Goal: Information Seeking & Learning: Learn about a topic

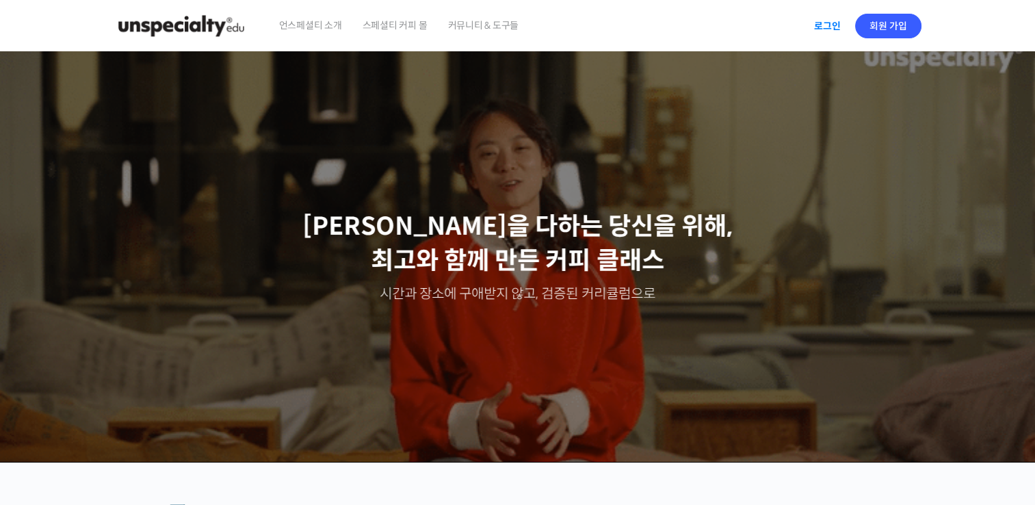
click at [823, 26] on link "로그인" at bounding box center [827, 25] width 43 height 31
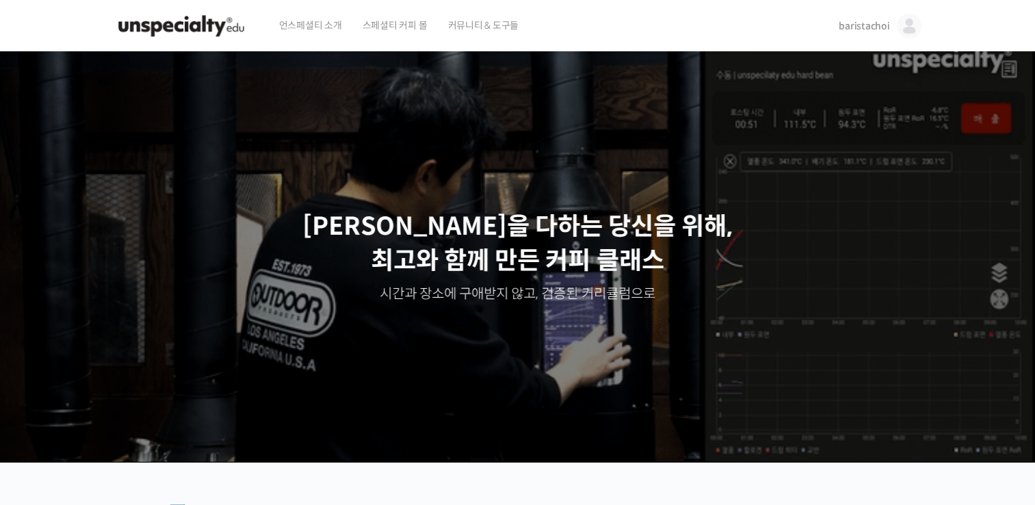
click at [880, 26] on span "baristachoi" at bounding box center [864, 26] width 51 height 12
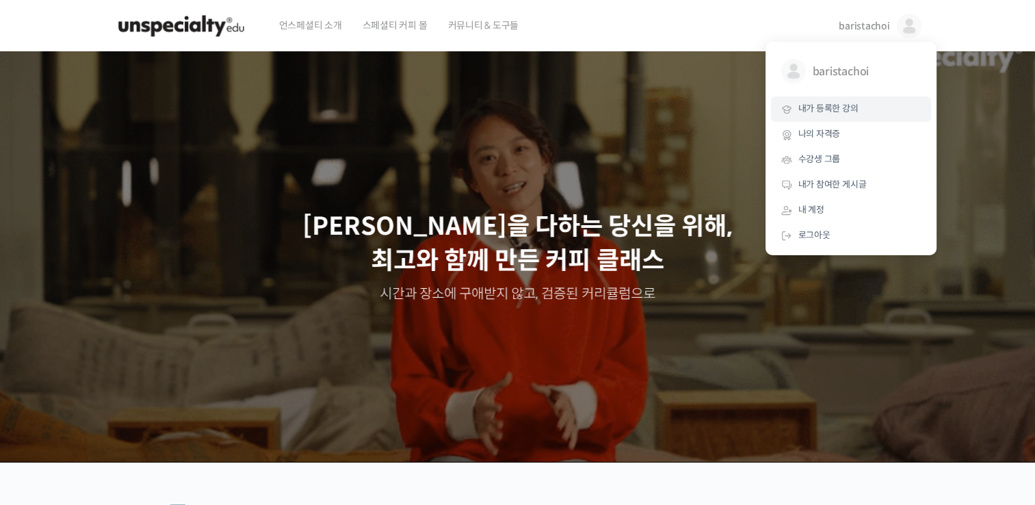
click at [838, 113] on span "내가 등록한 강의" at bounding box center [828, 109] width 60 height 12
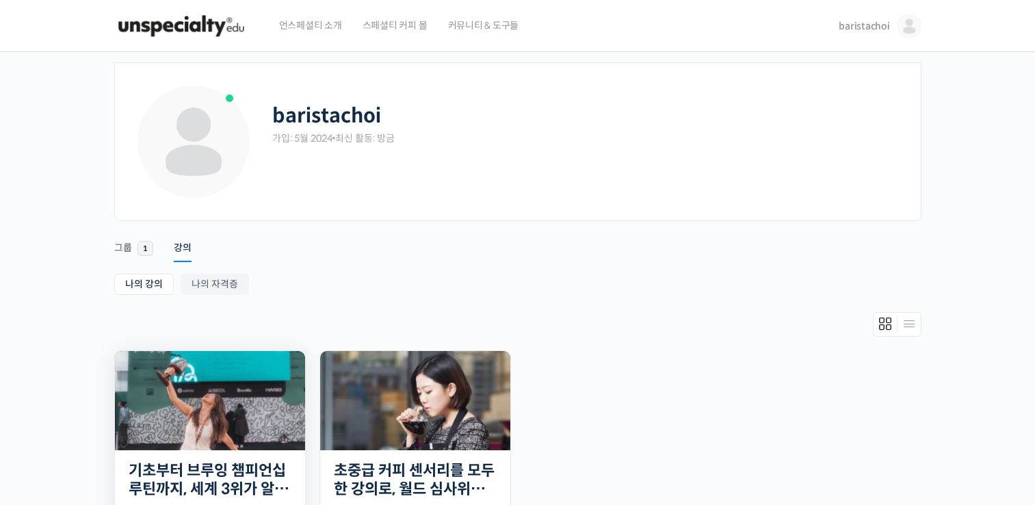
click at [230, 397] on img at bounding box center [210, 400] width 190 height 99
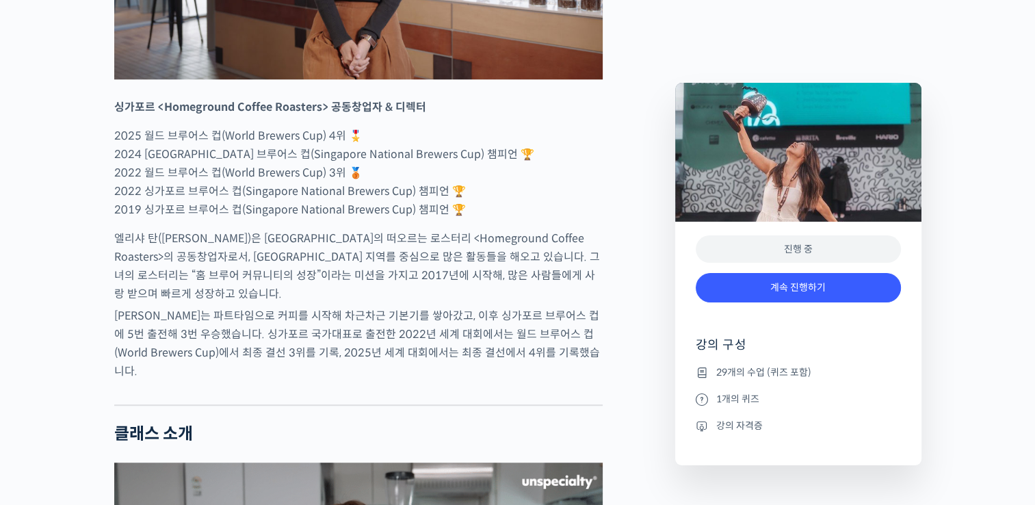
scroll to position [841, 0]
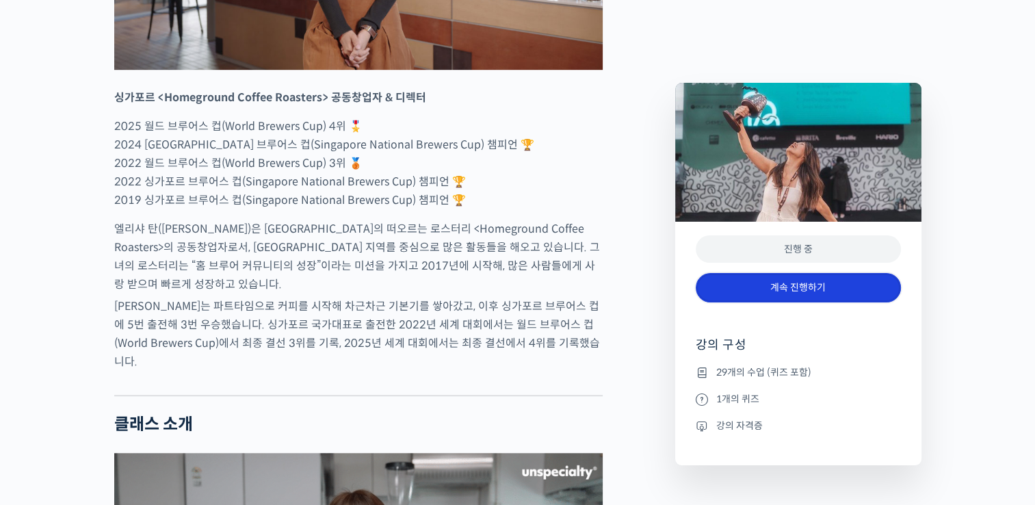
click at [828, 292] on link "계속 진행하기" at bounding box center [798, 287] width 205 height 29
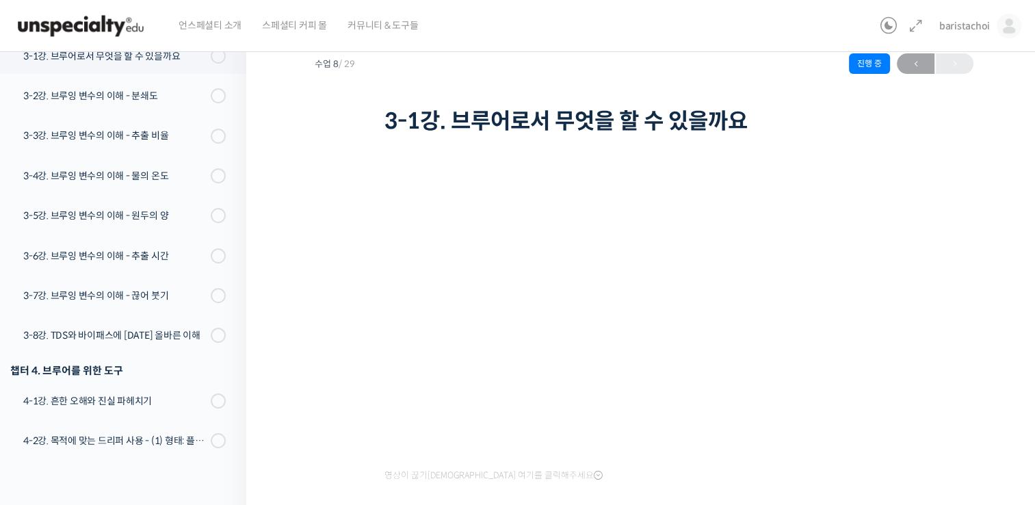
scroll to position [47, 0]
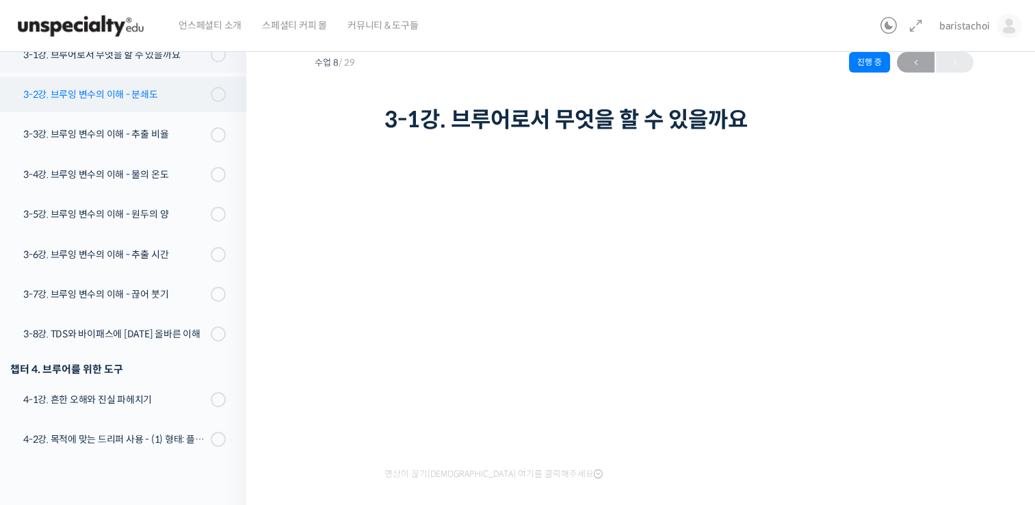
click at [126, 93] on div "3-2강. 브루잉 변수의 이해 - 분쇄도" at bounding box center [114, 94] width 183 height 15
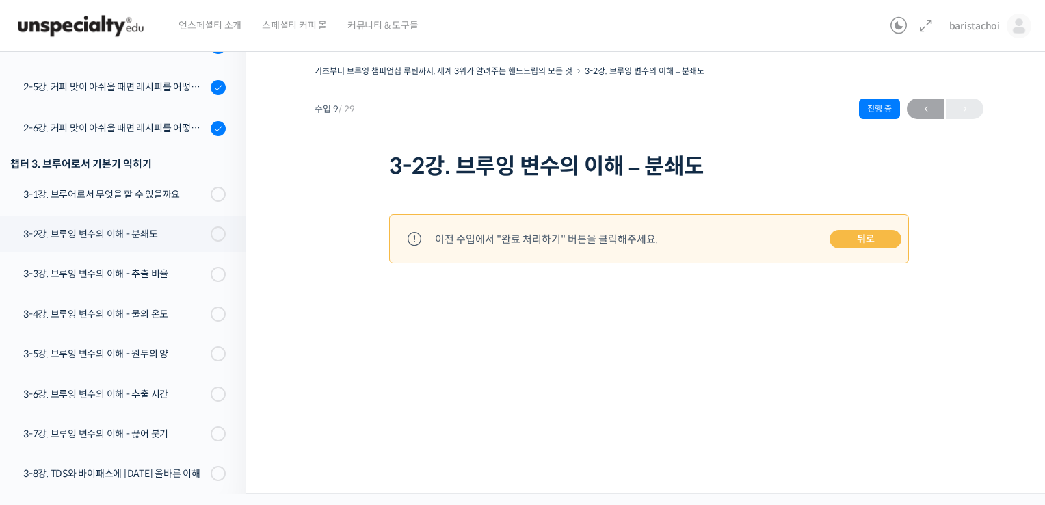
scroll to position [423, 0]
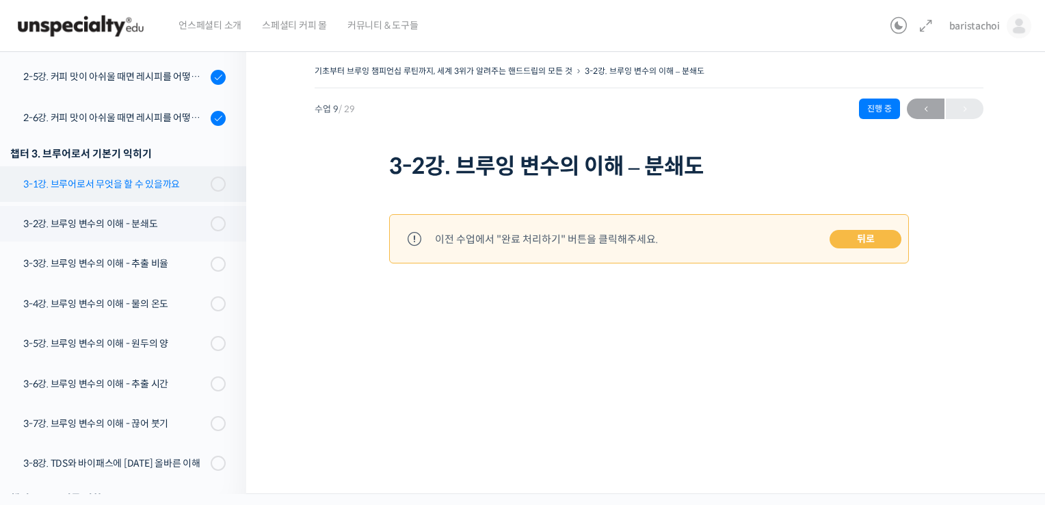
click at [142, 183] on div "3-1강. 브루어로서 무엇을 할 수 있을까요" at bounding box center [114, 183] width 183 height 15
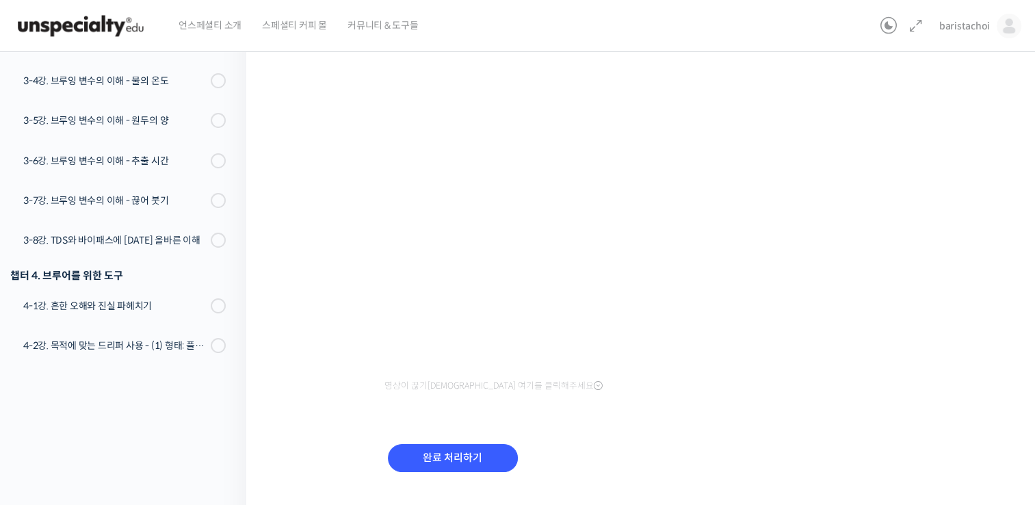
scroll to position [139, 0]
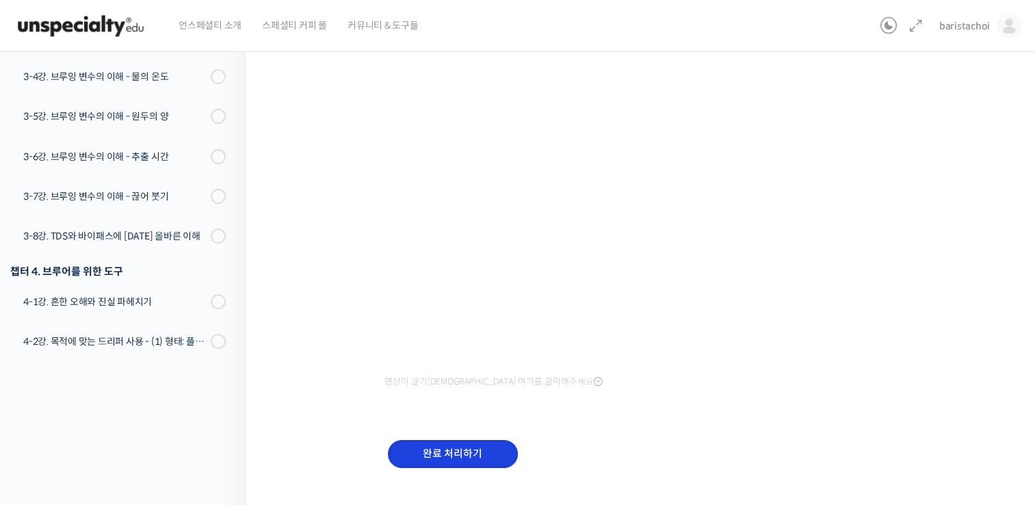
click at [454, 447] on input "완료 처리하기" at bounding box center [453, 454] width 130 height 28
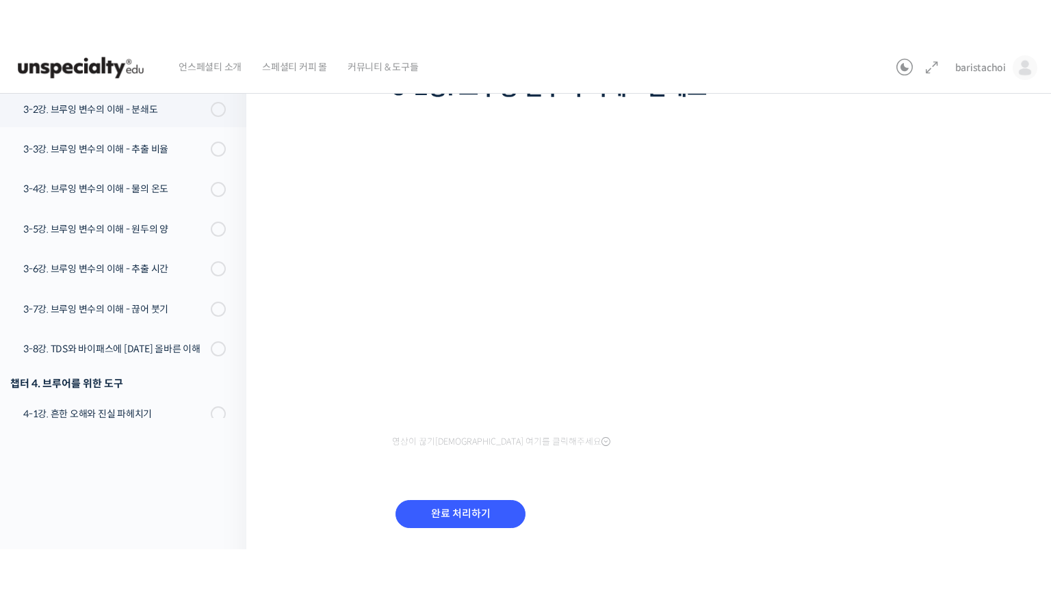
scroll to position [77, 0]
